Goal: Information Seeking & Learning: Learn about a topic

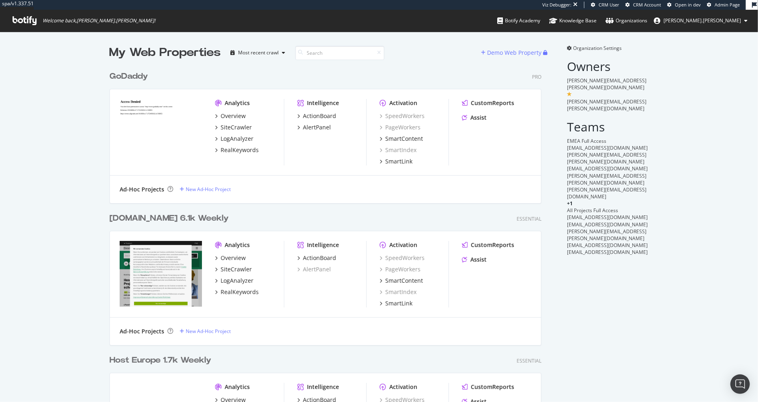
scroll to position [579, 438]
click at [236, 139] on div "LogAnalyzer" at bounding box center [237, 139] width 33 height 8
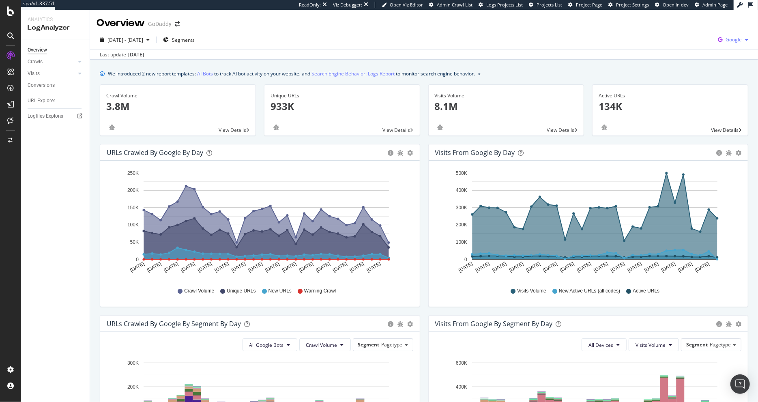
click at [732, 37] on span "Google" at bounding box center [734, 39] width 16 height 7
click at [685, 45] on span "OpenAI" at bounding box center [693, 47] width 30 height 7
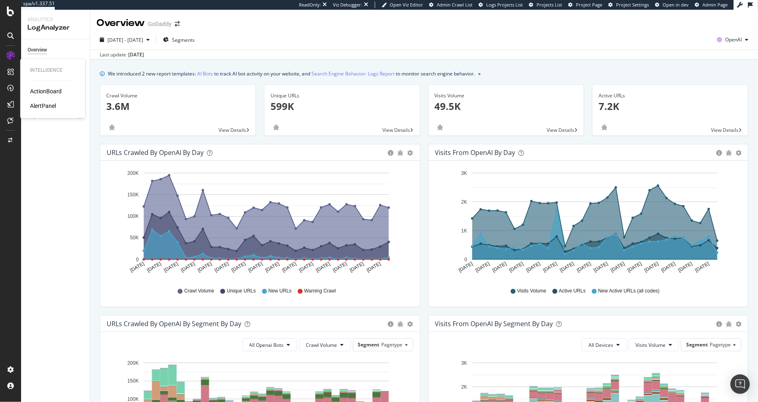
click at [40, 94] on div "ActionBoard" at bounding box center [46, 91] width 32 height 8
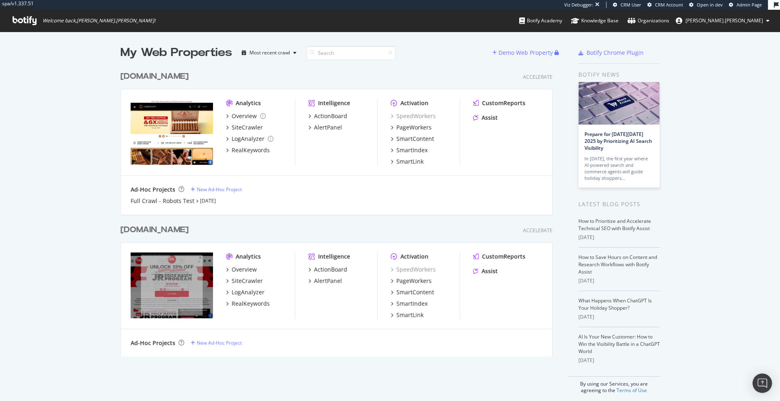
scroll to position [401, 780]
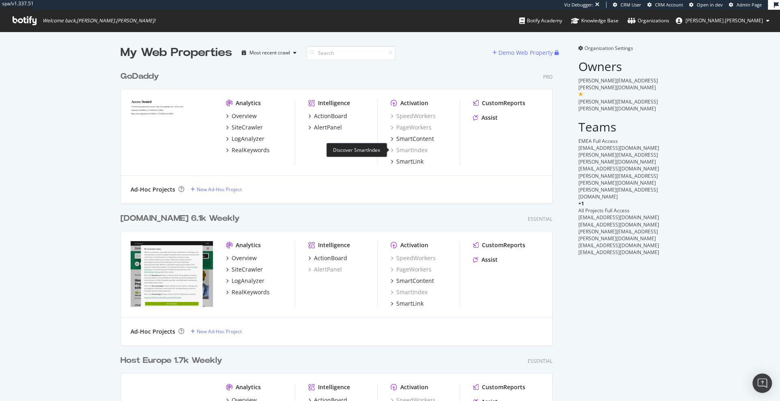
click at [406, 151] on div "SmartIndex" at bounding box center [409, 150] width 37 height 8
